Goal: Find specific page/section: Find specific page/section

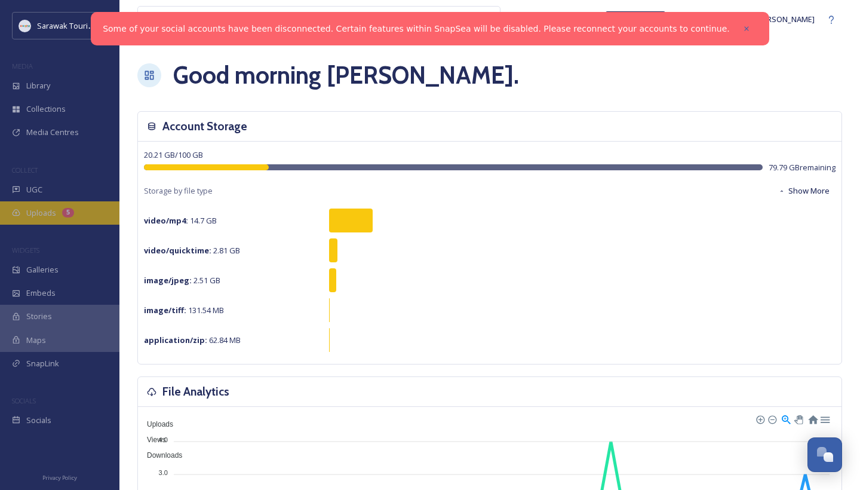
click at [63, 213] on div "5" at bounding box center [68, 213] width 12 height 10
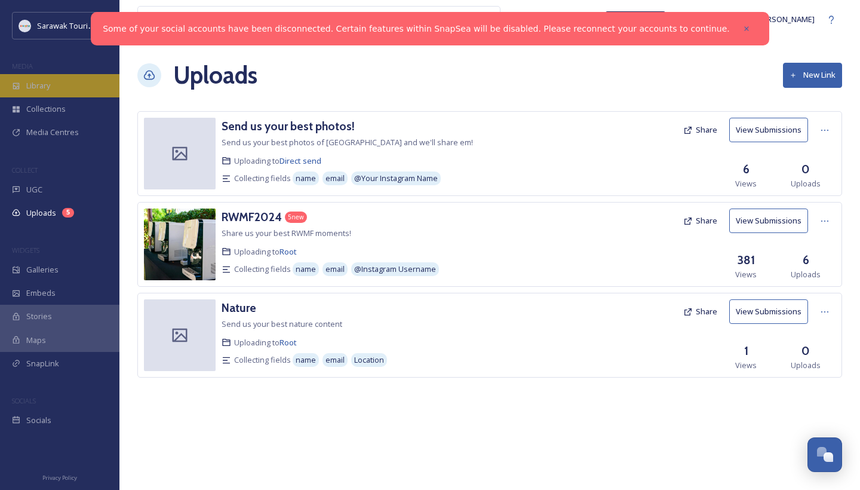
click at [66, 81] on div "Library" at bounding box center [59, 85] width 119 height 23
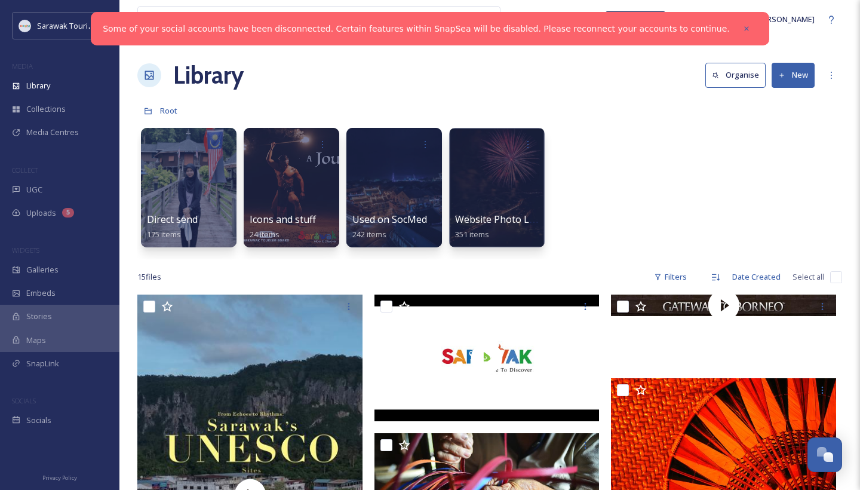
click at [70, 250] on div "WIDGETS" at bounding box center [59, 251] width 119 height 16
click at [70, 269] on div "Galleries" at bounding box center [59, 269] width 119 height 23
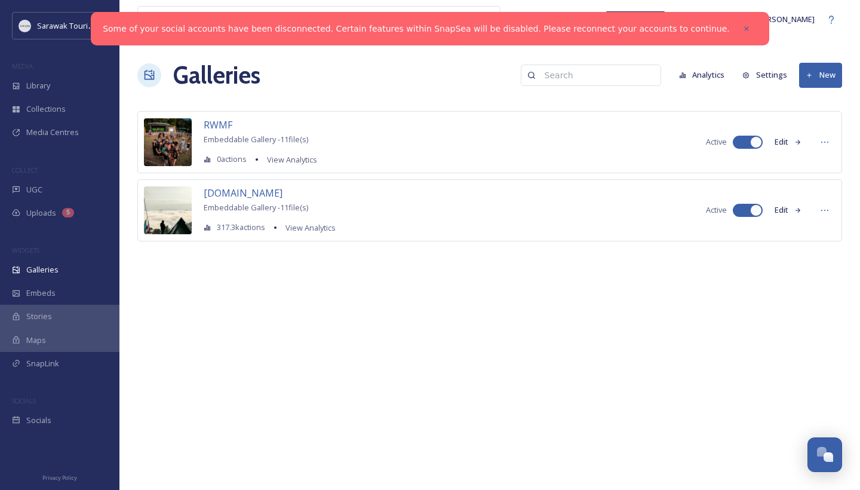
drag, startPoint x: 287, startPoint y: 379, endPoint x: 290, endPoint y: 395, distance: 16.4
click at [290, 395] on div "View all files What's New [PERSON_NAME] Galleries Analytics Settings New RWMF E…" at bounding box center [489, 245] width 741 height 490
drag, startPoint x: 846, startPoint y: 85, endPoint x: 845, endPoint y: 94, distance: 8.6
click at [845, 94] on div "View all files What's New [PERSON_NAME] Galleries Analytics Settings New RWMF E…" at bounding box center [489, 245] width 741 height 490
